Goal: Transaction & Acquisition: Obtain resource

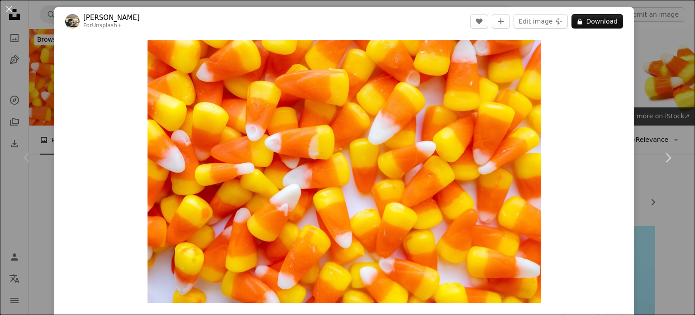
scroll to position [123, 0]
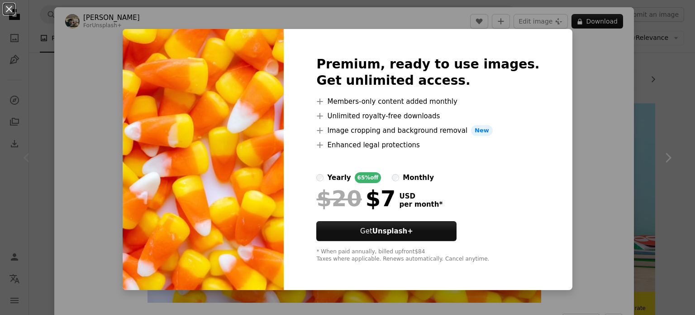
click at [584, 161] on div "An X shape Premium, ready to use images. Get unlimited access. A plus sign Memb…" at bounding box center [347, 157] width 695 height 315
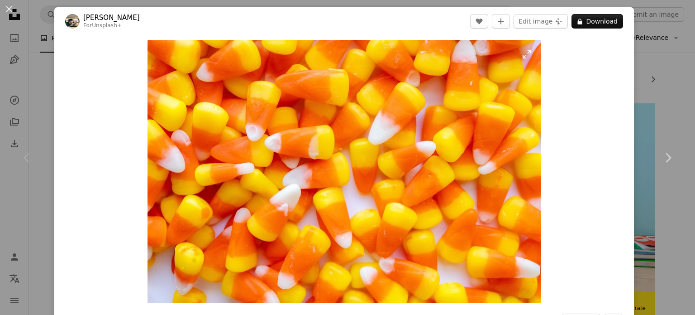
click at [335, 210] on img "Zoom in on this image" at bounding box center [345, 171] width 394 height 263
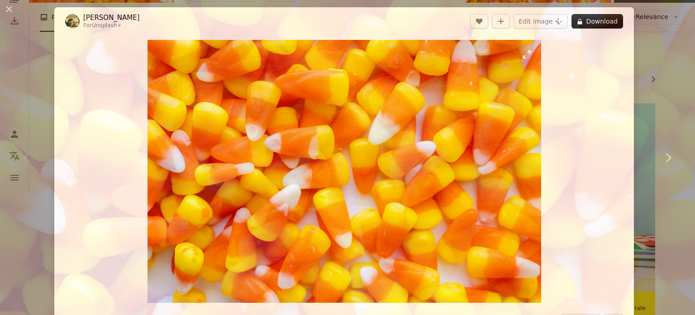
scroll to position [74, 0]
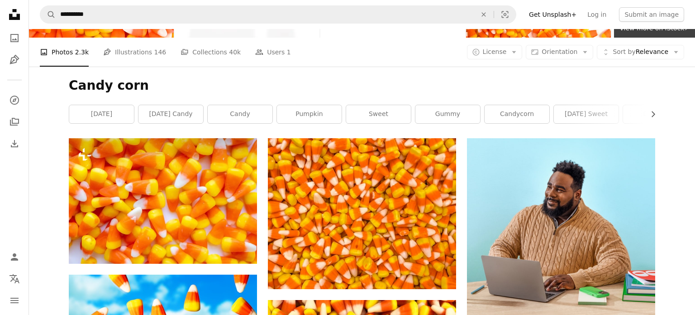
scroll to position [92, 0]
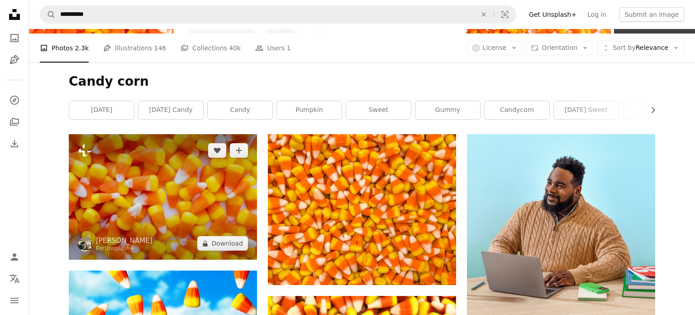
click at [149, 195] on img at bounding box center [163, 196] width 188 height 125
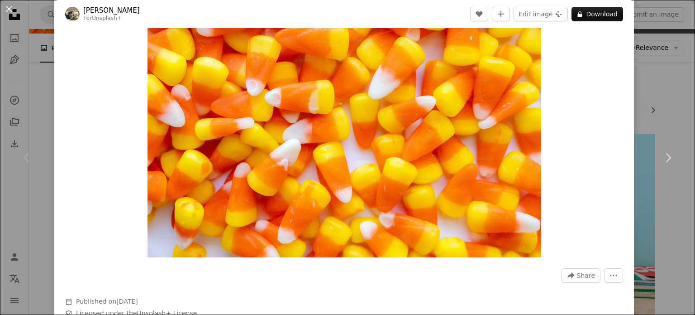
scroll to position [39, 0]
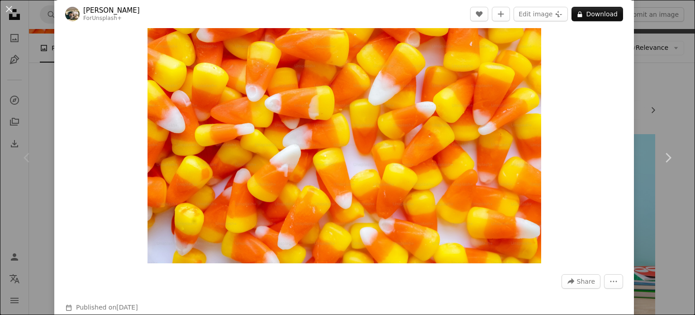
click at [451, 157] on img "Zoom in on this image" at bounding box center [345, 131] width 394 height 263
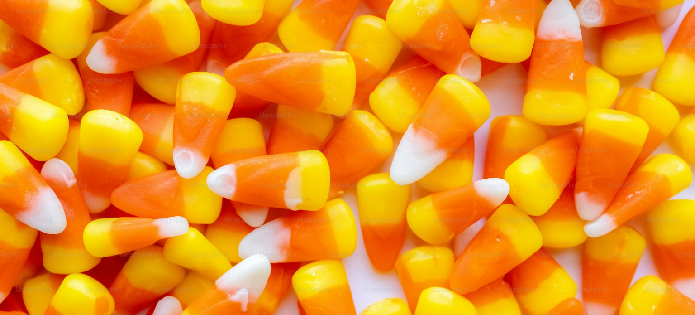
scroll to position [74, 0]
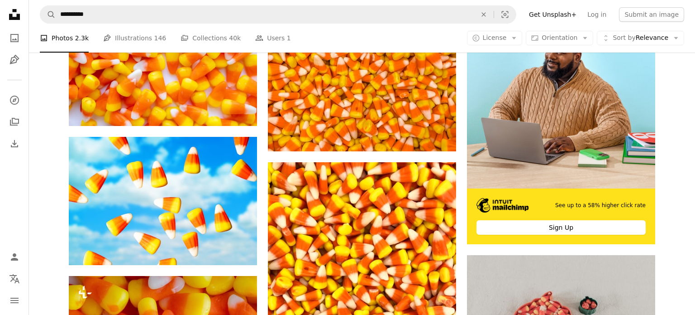
scroll to position [226, 0]
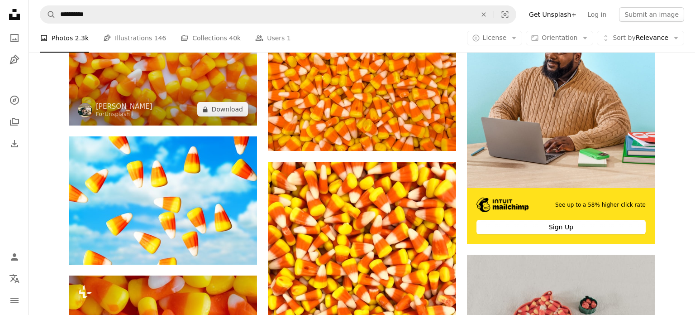
click at [172, 88] on img at bounding box center [163, 62] width 188 height 125
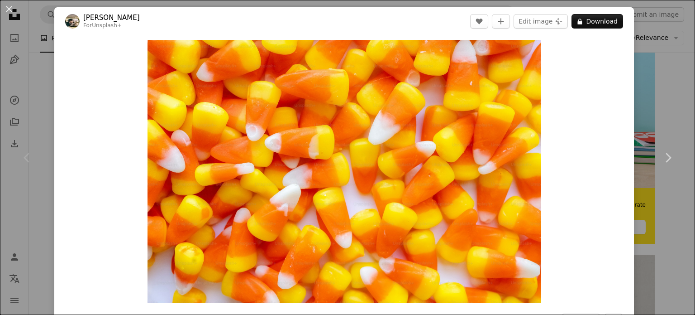
scroll to position [282, 0]
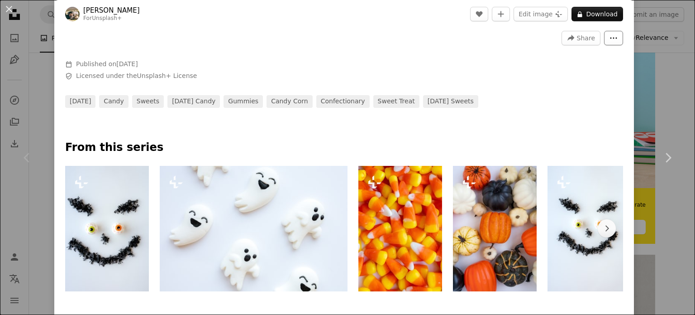
click at [618, 38] on icon "More Actions" at bounding box center [614, 38] width 7 height 1
click at [618, 38] on icon "More Actions" at bounding box center [614, 38] width 8 height 8
click at [432, 82] on dialog "An X shape Chevron left Chevron right Hans For Unsplash+ A heart A plus sign Ed…" at bounding box center [347, 157] width 695 height 315
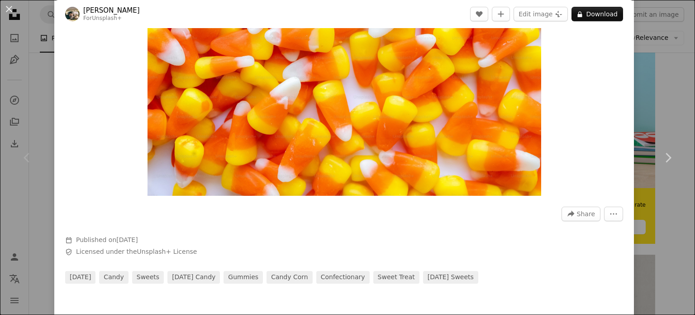
scroll to position [0, 0]
